Goal: Find specific page/section: Find specific page/section

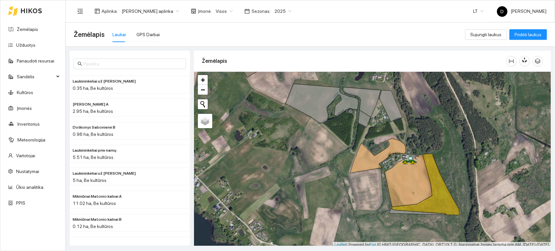
scroll to position [2, 0]
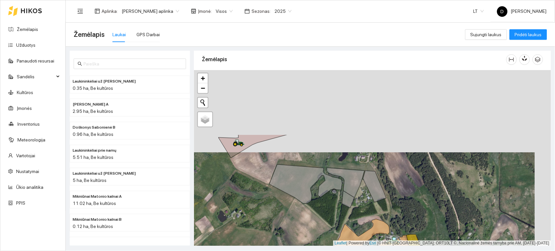
drag, startPoint x: 441, startPoint y: 130, endPoint x: 420, endPoint y: 221, distance: 93.5
click at [420, 221] on div at bounding box center [372, 158] width 357 height 176
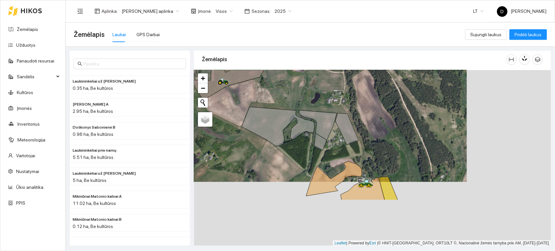
drag, startPoint x: 487, startPoint y: 226, endPoint x: 403, endPoint y: 163, distance: 104.7
click at [403, 163] on div at bounding box center [372, 158] width 357 height 176
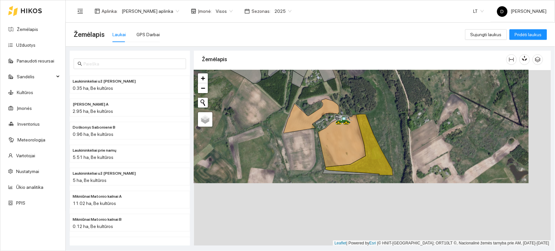
drag, startPoint x: 420, startPoint y: 207, endPoint x: 397, endPoint y: 145, distance: 66.8
click at [397, 145] on div at bounding box center [372, 158] width 357 height 176
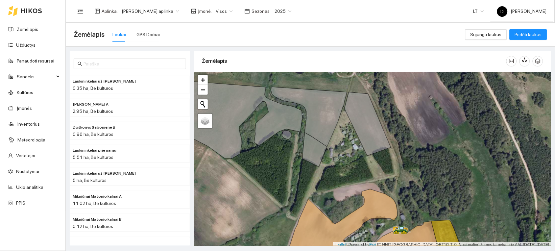
scroll to position [2, 0]
